Goal: Task Accomplishment & Management: Manage account settings

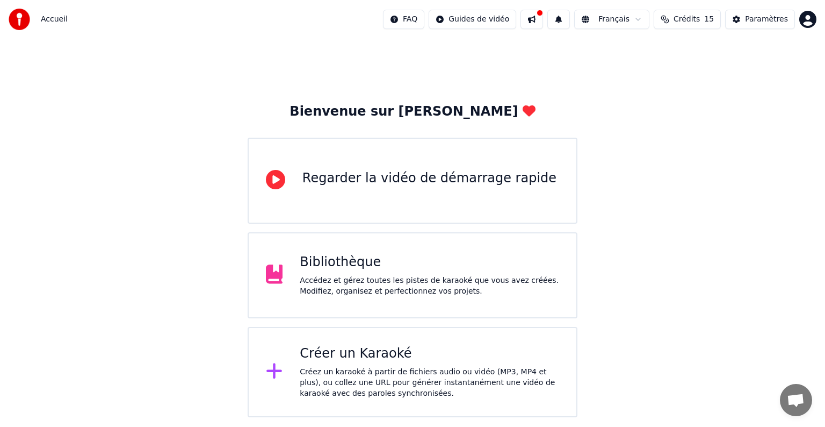
click at [307, 362] on div "Créer un Karaoké Créez un karaoké à partir de fichiers audio ou vidéo (MP3, MP4…" at bounding box center [429, 372] width 259 height 54
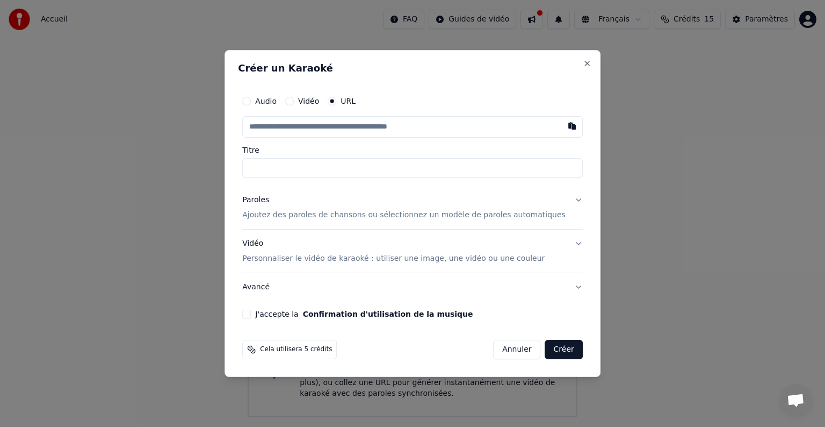
click at [271, 372] on div "Créer un Karaoké Audio Vidéo URL Titre Paroles Ajoutez des paroles de chansons …" at bounding box center [413, 213] width 376 height 327
click at [513, 348] on button "Annuler" at bounding box center [516, 349] width 47 height 19
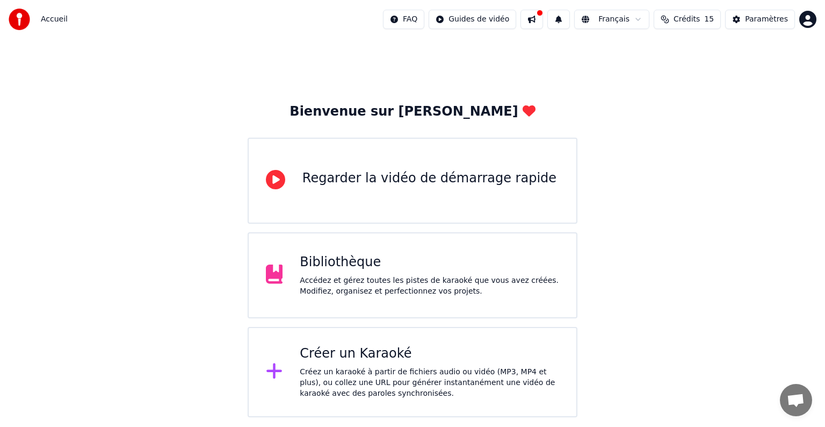
click at [726, 98] on div "Bienvenue sur Youka Regarder la vidéo de démarrage rapide Bibliothèque Accédez …" at bounding box center [412, 228] width 825 height 378
click at [805, 133] on div "Bienvenue sur Youka Regarder la vidéo de démarrage rapide Bibliothèque Accédez …" at bounding box center [412, 228] width 825 height 378
click at [761, 144] on div "Bienvenue sur Youka Regarder la vidéo de démarrage rapide Bibliothèque Accédez …" at bounding box center [412, 228] width 825 height 378
click at [701, 255] on div "Bienvenue sur Youka Regarder la vidéo de démarrage rapide Bibliothèque Accédez …" at bounding box center [412, 228] width 825 height 378
click at [767, 131] on div "Bienvenue sur Youka Regarder la vidéo de démarrage rapide Bibliothèque Accédez …" at bounding box center [412, 228] width 825 height 378
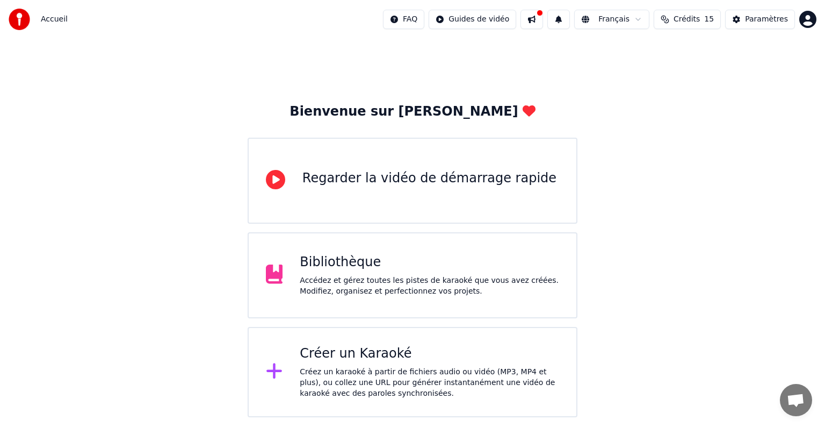
click at [808, 21] on html "Accueil FAQ Guides de vidéo Français Crédits 15 Paramètres Bienvenue sur Youka …" at bounding box center [412, 208] width 825 height 417
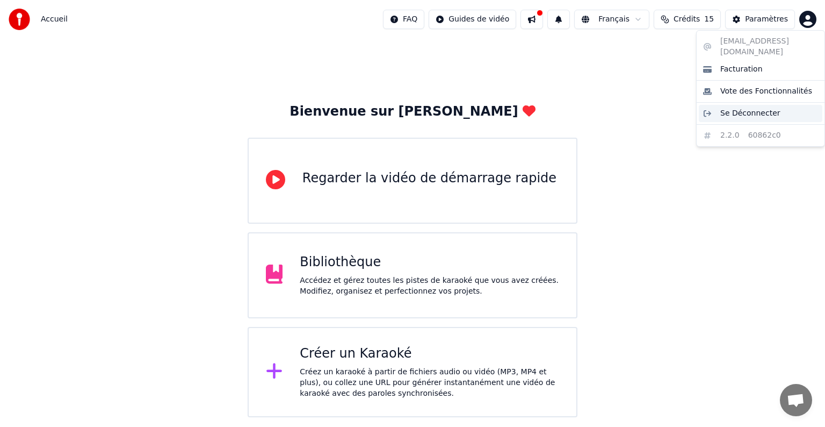
click at [761, 108] on span "Se Déconnecter" at bounding box center [750, 113] width 60 height 11
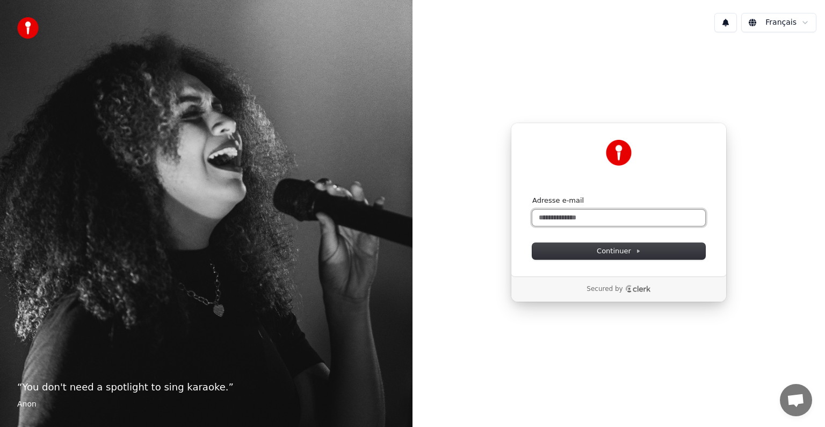
click at [559, 216] on input "Adresse e-mail" at bounding box center [618, 218] width 173 height 16
click at [621, 247] on span "Continuer" at bounding box center [619, 251] width 44 height 10
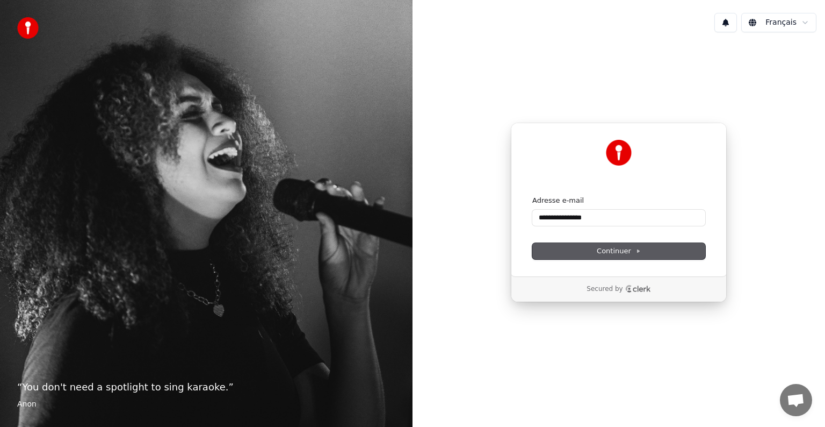
type input "**********"
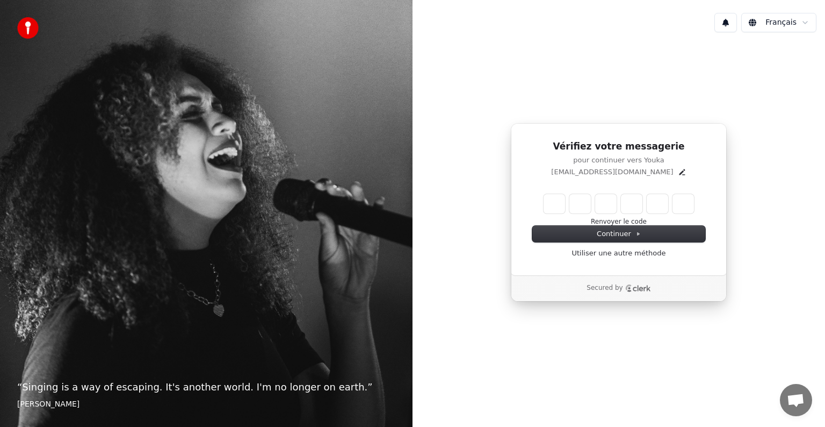
click at [553, 208] on input "Enter verification code" at bounding box center [619, 203] width 150 height 19
type input "******"
